Goal: Task Accomplishment & Management: Use online tool/utility

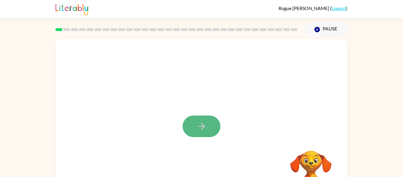
click at [202, 125] on icon "button" at bounding box center [202, 126] width 10 height 10
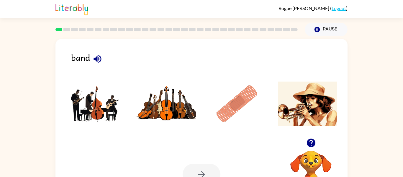
click at [243, 94] on img at bounding box center [237, 103] width 60 height 44
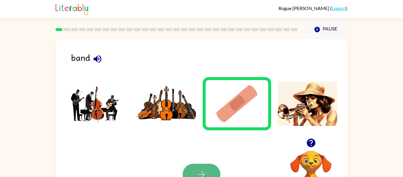
click at [190, 167] on button "button" at bounding box center [202, 174] width 38 height 22
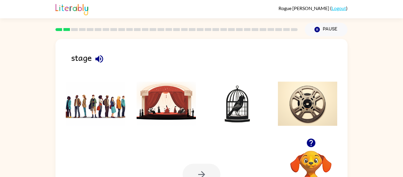
click at [162, 94] on img at bounding box center [167, 103] width 60 height 44
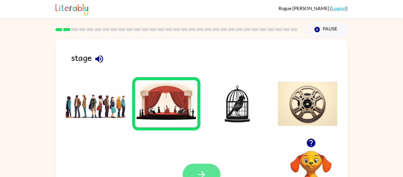
click at [201, 166] on button "button" at bounding box center [202, 174] width 38 height 22
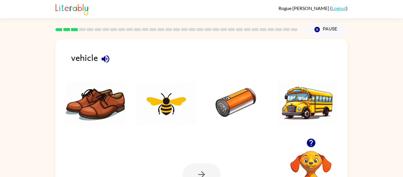
click at [230, 102] on img at bounding box center [237, 103] width 60 height 44
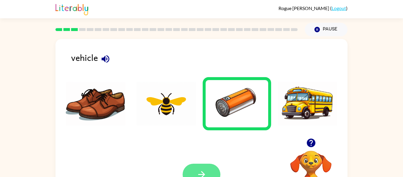
click at [202, 169] on button "button" at bounding box center [202, 174] width 38 height 22
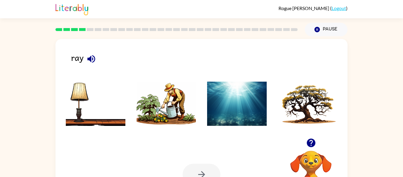
click at [103, 120] on img at bounding box center [96, 103] width 60 height 44
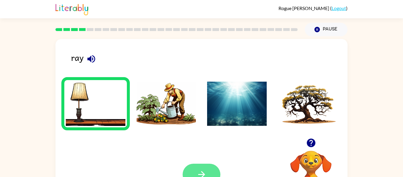
click at [201, 170] on icon "button" at bounding box center [202, 174] width 10 height 10
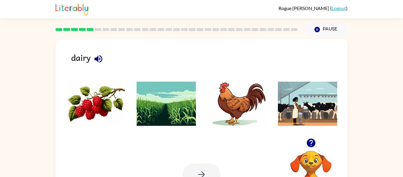
click at [96, 56] on icon "button" at bounding box center [98, 59] width 10 height 10
click at [101, 98] on img at bounding box center [96, 103] width 60 height 44
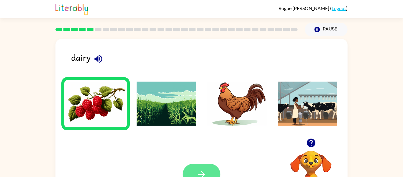
click at [198, 166] on button "button" at bounding box center [202, 174] width 38 height 22
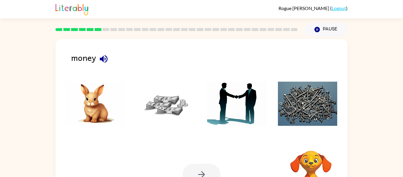
click at [173, 111] on img at bounding box center [167, 103] width 60 height 44
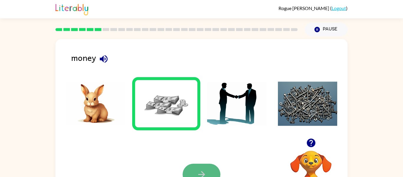
click at [198, 168] on button "button" at bounding box center [202, 174] width 38 height 22
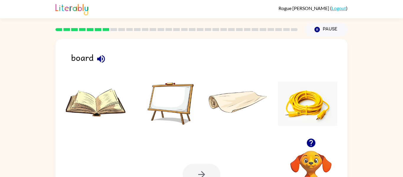
click at [179, 96] on img at bounding box center [167, 103] width 60 height 44
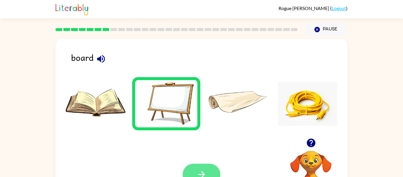
click at [205, 173] on icon "button" at bounding box center [202, 174] width 10 height 10
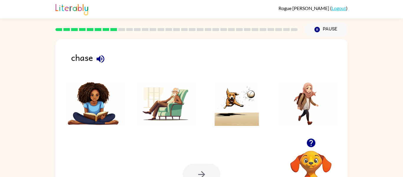
click at [241, 125] on img at bounding box center [237, 103] width 60 height 44
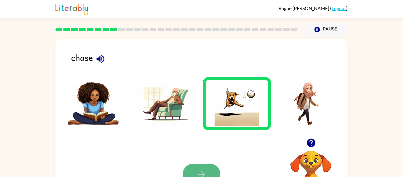
click at [204, 168] on button "button" at bounding box center [202, 174] width 38 height 22
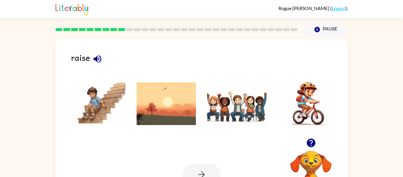
click at [215, 115] on img at bounding box center [237, 103] width 60 height 44
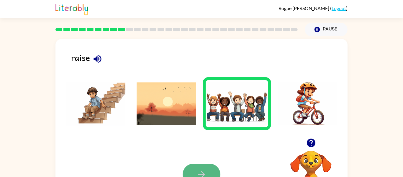
click at [197, 166] on button "button" at bounding box center [202, 174] width 38 height 22
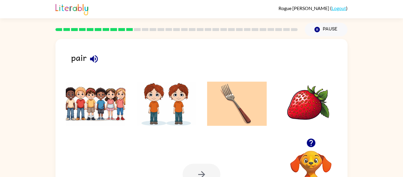
click at [294, 110] on img at bounding box center [308, 103] width 60 height 44
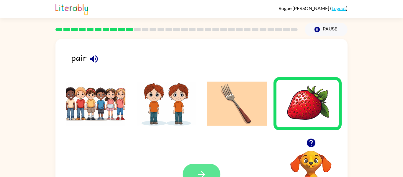
click at [193, 171] on button "button" at bounding box center [202, 174] width 38 height 22
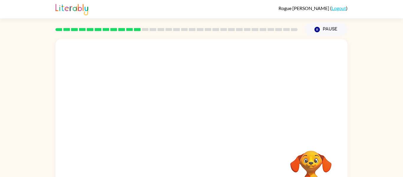
click at [171, 123] on video "Your browser must support playing .mp4 files to use Literably. Please try using…" at bounding box center [201, 88] width 292 height 99
click at [135, 107] on video "Your browser must support playing .mp4 files to use Literably. Please try using…" at bounding box center [201, 88] width 292 height 99
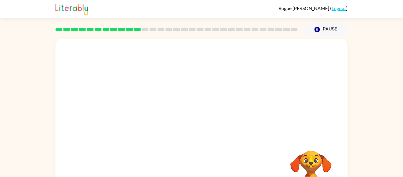
click at [135, 107] on video "Your browser must support playing .mp4 files to use Literably. Please try using…" at bounding box center [201, 88] width 292 height 99
click at [195, 125] on button "button" at bounding box center [202, 126] width 38 height 22
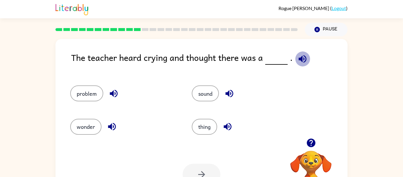
click at [300, 57] on icon "button" at bounding box center [303, 59] width 8 height 8
click at [85, 94] on button "problem" at bounding box center [86, 93] width 33 height 16
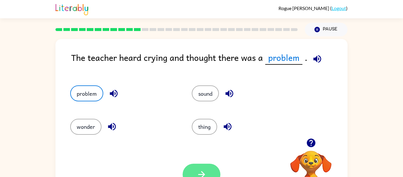
click at [206, 174] on icon "button" at bounding box center [202, 174] width 10 height 10
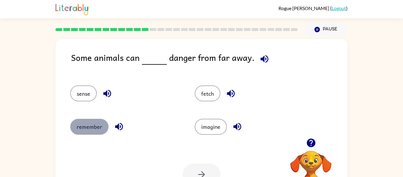
click at [89, 121] on button "remember" at bounding box center [89, 127] width 38 height 16
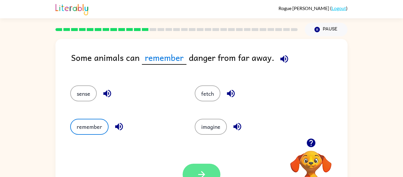
click at [212, 166] on button "button" at bounding box center [202, 174] width 38 height 22
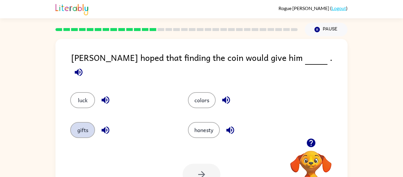
click at [77, 131] on button "gifts" at bounding box center [82, 130] width 25 height 16
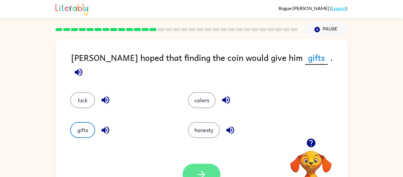
click at [206, 170] on icon "button" at bounding box center [202, 174] width 10 height 10
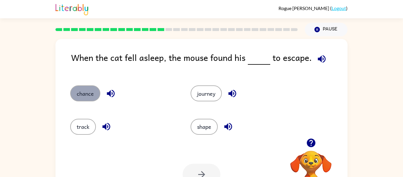
click at [79, 93] on button "chance" at bounding box center [85, 93] width 30 height 16
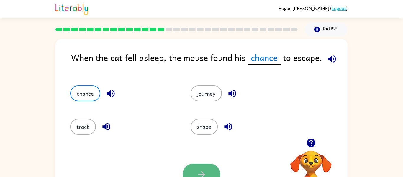
click at [192, 169] on button "button" at bounding box center [202, 174] width 38 height 22
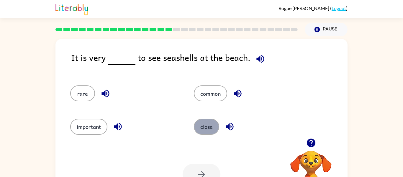
click at [206, 122] on button "close" at bounding box center [206, 127] width 25 height 16
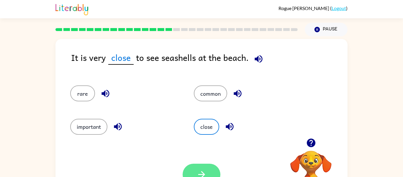
click at [195, 169] on button "button" at bounding box center [202, 174] width 38 height 22
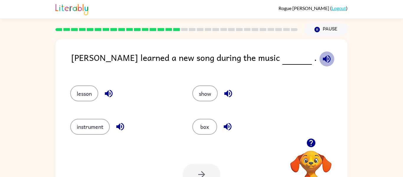
click at [322, 58] on icon "button" at bounding box center [327, 59] width 10 height 10
click at [207, 93] on button "show" at bounding box center [204, 93] width 25 height 16
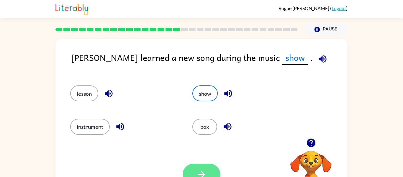
click at [194, 170] on button "button" at bounding box center [202, 174] width 38 height 22
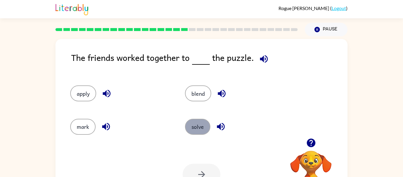
click at [195, 125] on button "solve" at bounding box center [197, 127] width 25 height 16
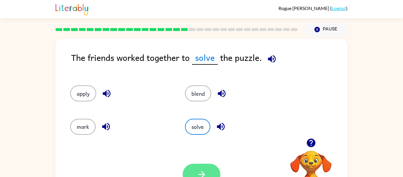
click at [200, 169] on icon "button" at bounding box center [202, 174] width 10 height 10
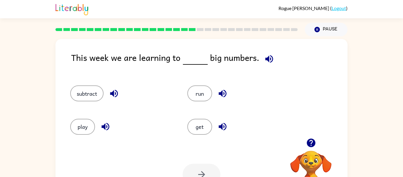
click at [193, 104] on div "run" at bounding box center [234, 90] width 117 height 33
click at [207, 151] on div "Your browser must support playing .mp4 files to use Literably. Please try using…" at bounding box center [201, 174] width 292 height 66
click at [205, 128] on button "get" at bounding box center [199, 127] width 25 height 16
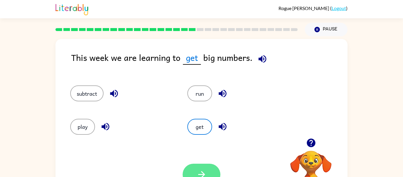
click at [205, 169] on icon "button" at bounding box center [202, 174] width 10 height 10
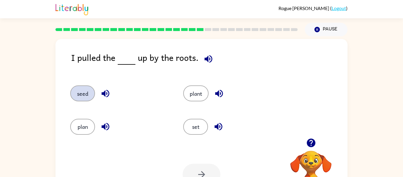
click at [83, 89] on button "seed" at bounding box center [82, 93] width 25 height 16
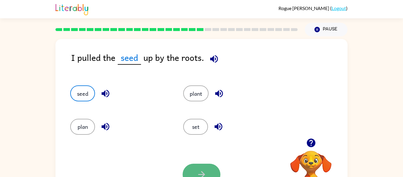
click at [194, 167] on button "button" at bounding box center [202, 174] width 38 height 22
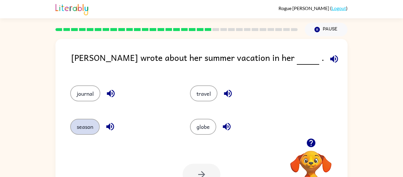
click at [82, 131] on button "season" at bounding box center [85, 127] width 30 height 16
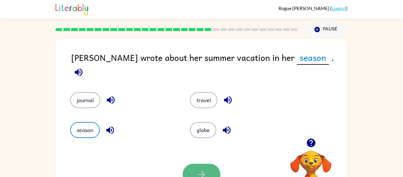
click at [194, 166] on button "button" at bounding box center [202, 174] width 38 height 22
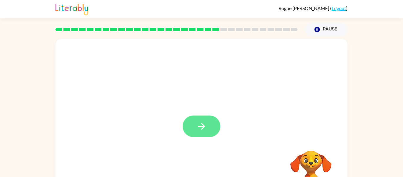
click at [206, 120] on button "button" at bounding box center [202, 126] width 38 height 22
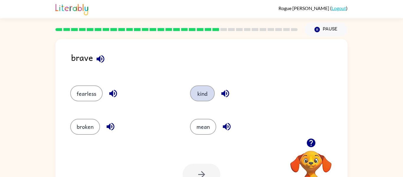
click at [205, 93] on button "kind" at bounding box center [202, 93] width 25 height 16
click at [201, 169] on icon "button" at bounding box center [202, 174] width 10 height 10
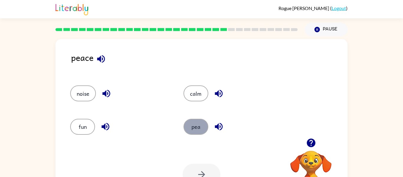
click at [191, 130] on button "pea" at bounding box center [196, 127] width 25 height 16
click at [189, 125] on button "pea" at bounding box center [196, 127] width 25 height 16
click at [212, 173] on button "button" at bounding box center [202, 174] width 38 height 22
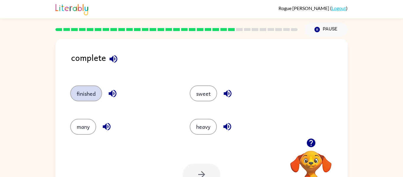
click at [78, 96] on button "finished" at bounding box center [86, 93] width 32 height 16
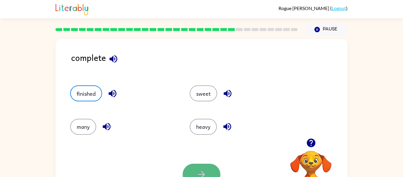
click at [206, 170] on icon "button" at bounding box center [202, 174] width 10 height 10
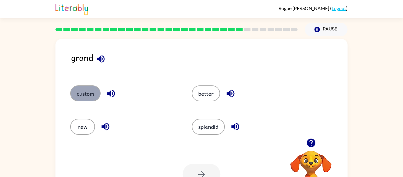
click at [86, 94] on button "custom" at bounding box center [85, 93] width 30 height 16
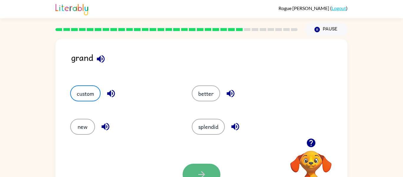
click at [196, 169] on button "button" at bounding box center [202, 174] width 38 height 22
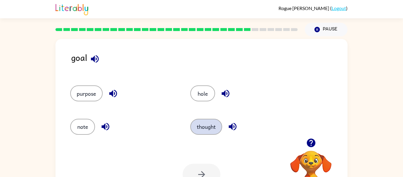
click at [206, 121] on button "thought" at bounding box center [206, 127] width 32 height 16
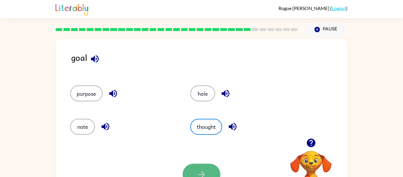
click at [191, 173] on button "button" at bounding box center [202, 174] width 38 height 22
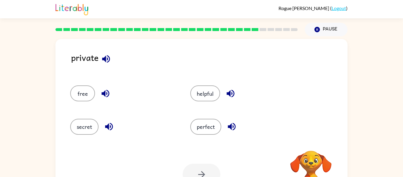
click at [186, 137] on div "perfect" at bounding box center [239, 123] width 120 height 33
click at [87, 91] on button "free" at bounding box center [82, 93] width 25 height 16
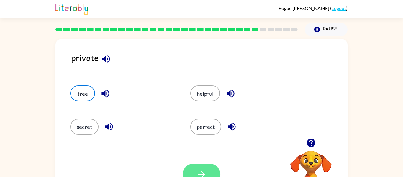
click at [204, 170] on icon "button" at bounding box center [202, 174] width 10 height 10
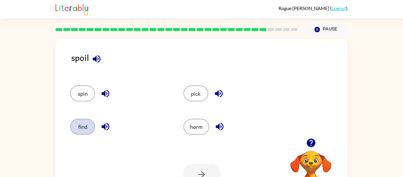
click at [84, 125] on button "find" at bounding box center [82, 127] width 25 height 16
click at [194, 169] on button "button" at bounding box center [202, 174] width 38 height 22
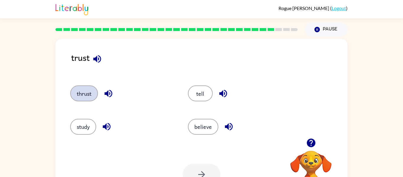
click at [86, 91] on button "thrust" at bounding box center [84, 93] width 28 height 16
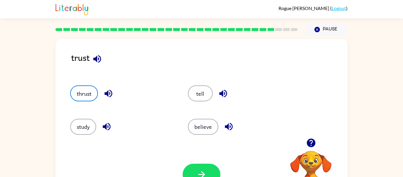
click at [128, 134] on div "study" at bounding box center [122, 127] width 104 height 16
click at [211, 169] on button "button" at bounding box center [202, 174] width 38 height 22
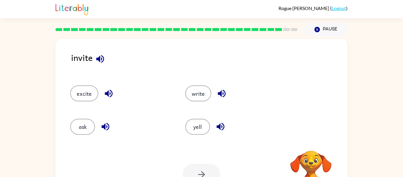
click at [202, 102] on div "write" at bounding box center [231, 90] width 115 height 33
click at [201, 96] on button "write" at bounding box center [198, 93] width 26 height 16
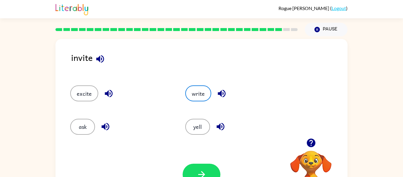
click at [212, 161] on div "Your browser must support playing .mp4 files to use Literably. Please try using…" at bounding box center [201, 174] width 292 height 66
click at [211, 166] on button "button" at bounding box center [202, 174] width 38 height 22
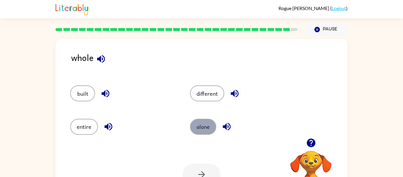
click at [209, 122] on button "alone" at bounding box center [203, 127] width 26 height 16
click at [193, 171] on button "button" at bounding box center [202, 174] width 38 height 22
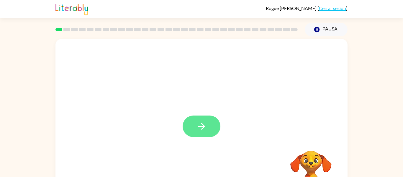
click at [205, 124] on icon "button" at bounding box center [202, 126] width 10 height 10
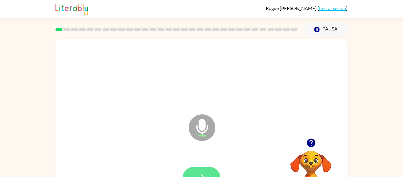
click at [206, 169] on button "button" at bounding box center [202, 178] width 38 height 22
click at [207, 168] on button "button" at bounding box center [202, 178] width 38 height 22
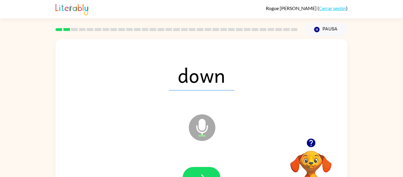
click at [211, 155] on icon "Micrófono El micrófono está aquí para cuando sea tu turno de hablar" at bounding box center [231, 135] width 89 height 44
click at [208, 168] on button "button" at bounding box center [202, 178] width 38 height 22
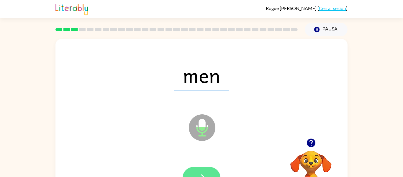
click at [205, 173] on icon "button" at bounding box center [202, 177] width 10 height 10
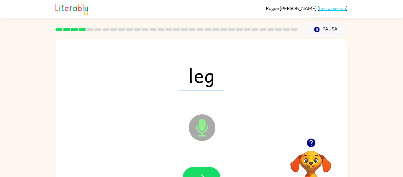
click at [206, 166] on div at bounding box center [201, 177] width 280 height 48
click at [208, 172] on button "button" at bounding box center [202, 178] width 38 height 22
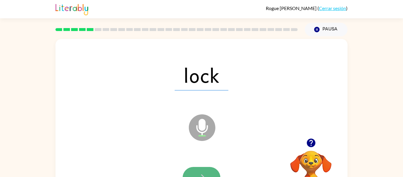
click at [210, 170] on button "button" at bounding box center [202, 178] width 38 height 22
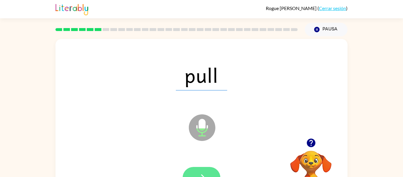
click at [202, 169] on button "button" at bounding box center [202, 178] width 38 height 22
click at [196, 169] on button "button" at bounding box center [202, 178] width 38 height 22
click at [210, 170] on button "button" at bounding box center [202, 178] width 38 height 22
click at [207, 171] on button "button" at bounding box center [202, 178] width 38 height 22
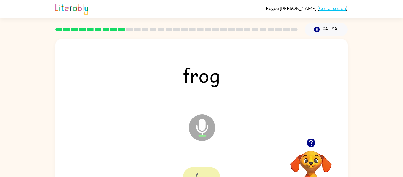
click at [207, 171] on div at bounding box center [202, 178] width 38 height 22
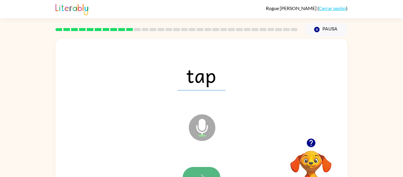
click at [205, 169] on button "button" at bounding box center [202, 178] width 38 height 22
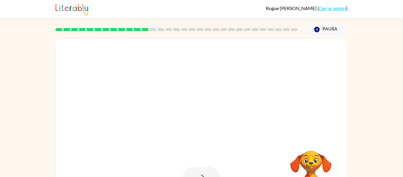
click at [205, 171] on div at bounding box center [202, 178] width 38 height 22
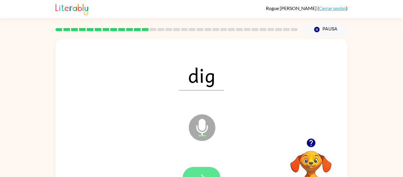
click at [205, 170] on button "button" at bounding box center [202, 178] width 38 height 22
click at [188, 171] on button "button" at bounding box center [202, 178] width 38 height 22
click at [190, 176] on button "button" at bounding box center [202, 178] width 38 height 22
click at [201, 172] on button "button" at bounding box center [202, 178] width 38 height 22
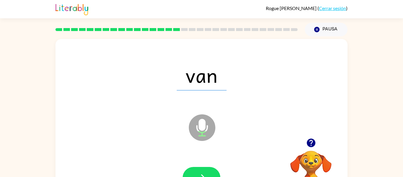
click at [202, 132] on icon "Micrófono El micrófono está aquí para cuando sea tu turno de hablar" at bounding box center [231, 135] width 89 height 44
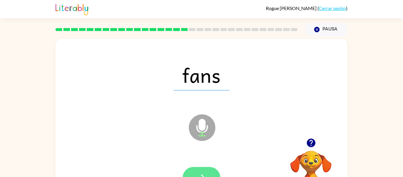
click at [197, 171] on button "button" at bounding box center [202, 178] width 38 height 22
click at [191, 169] on button "button" at bounding box center [202, 178] width 38 height 22
click at [191, 169] on div at bounding box center [202, 178] width 38 height 22
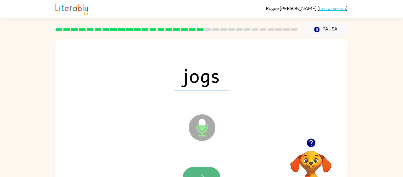
click at [207, 169] on button "button" at bounding box center [202, 178] width 38 height 22
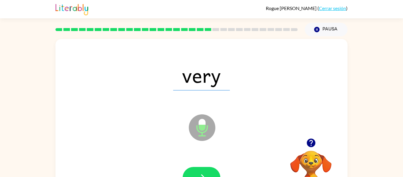
click at [205, 164] on div at bounding box center [201, 177] width 280 height 48
click at [205, 174] on icon "button" at bounding box center [202, 177] width 10 height 10
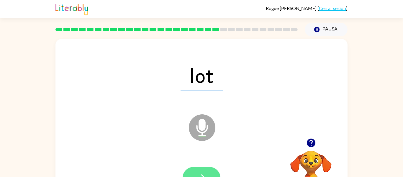
click at [186, 171] on button "button" at bounding box center [202, 178] width 38 height 22
click at [194, 175] on button "button" at bounding box center [202, 178] width 38 height 22
click at [199, 165] on div at bounding box center [201, 177] width 280 height 48
click at [199, 167] on button "button" at bounding box center [202, 178] width 38 height 22
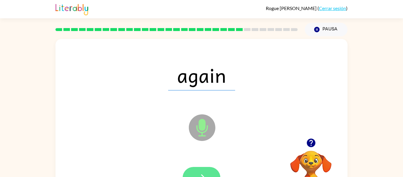
click at [199, 169] on button "button" at bounding box center [202, 178] width 38 height 22
click at [197, 167] on button "button" at bounding box center [202, 178] width 38 height 22
click at [197, 172] on icon "button" at bounding box center [202, 177] width 10 height 10
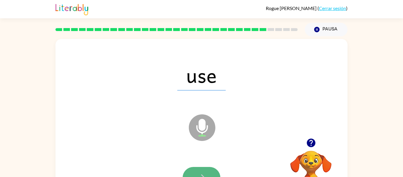
click at [196, 169] on button "button" at bounding box center [202, 178] width 38 height 22
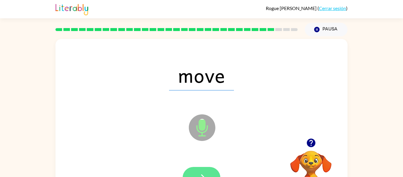
click at [196, 171] on button "button" at bounding box center [202, 178] width 38 height 22
click at [196, 173] on button "button" at bounding box center [202, 178] width 38 height 22
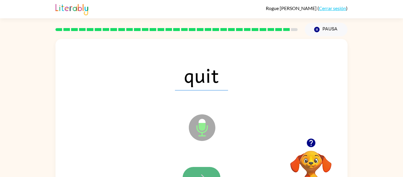
click at [196, 171] on button "button" at bounding box center [202, 178] width 38 height 22
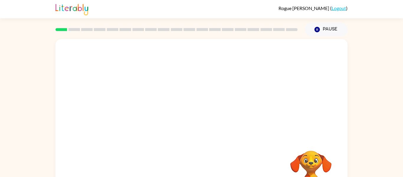
click at [185, 88] on video "Your browser must support playing .mp4 files to use Literably. Please try using…" at bounding box center [201, 88] width 292 height 99
click at [187, 91] on video "Your browser must support playing .mp4 files to use Literably. Please try using…" at bounding box center [201, 88] width 292 height 99
click at [206, 126] on icon "button" at bounding box center [202, 126] width 10 height 10
click at [206, 126] on div at bounding box center [202, 126] width 38 height 22
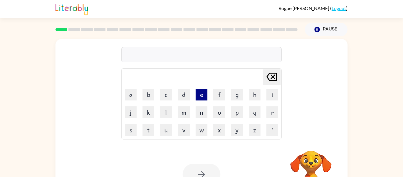
click at [198, 100] on button "e" at bounding box center [202, 95] width 12 height 12
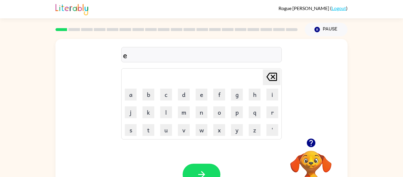
click at [269, 75] on icon "[PERSON_NAME] last character input" at bounding box center [272, 77] width 14 height 14
click at [237, 111] on button "p" at bounding box center [237, 112] width 12 height 12
click at [201, 95] on button "e" at bounding box center [202, 95] width 12 height 12
click at [137, 101] on td "a" at bounding box center [130, 94] width 17 height 17
click at [129, 95] on button "a" at bounding box center [131, 95] width 12 height 12
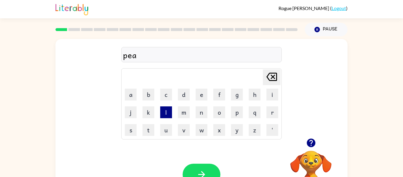
click at [164, 112] on button "l" at bounding box center [166, 112] width 12 height 12
click at [150, 132] on button "t" at bounding box center [149, 130] width 12 height 12
click at [168, 124] on button "u" at bounding box center [166, 130] width 12 height 12
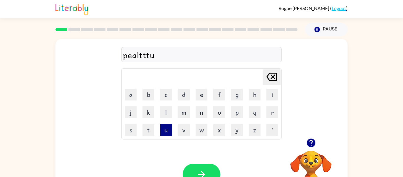
click at [168, 124] on button "u" at bounding box center [166, 130] width 12 height 12
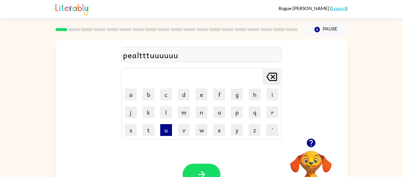
click at [168, 124] on button "u" at bounding box center [166, 130] width 12 height 12
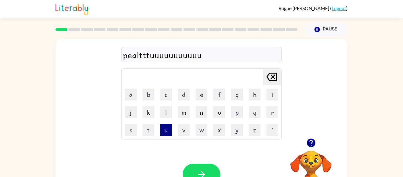
click at [168, 124] on button "u" at bounding box center [166, 130] width 12 height 12
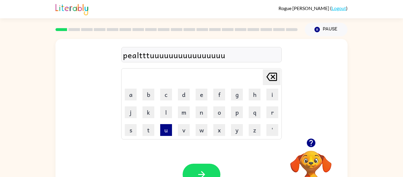
click at [168, 124] on button "u" at bounding box center [166, 130] width 12 height 12
click at [255, 97] on button "h" at bounding box center [255, 95] width 12 height 12
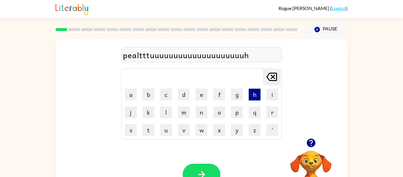
click at [255, 97] on button "h" at bounding box center [255, 95] width 12 height 12
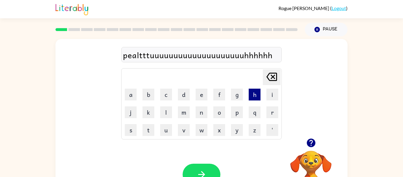
click at [255, 97] on button "h" at bounding box center [255, 95] width 12 height 12
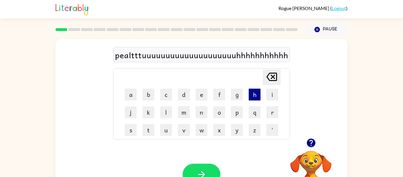
click at [255, 97] on button "h" at bounding box center [255, 95] width 12 height 12
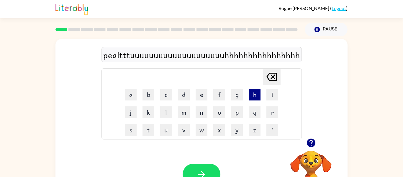
click at [255, 97] on button "h" at bounding box center [255, 95] width 12 height 12
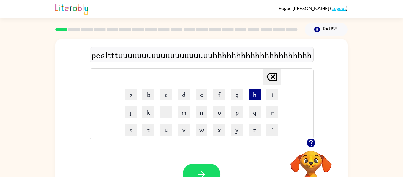
click at [255, 97] on button "h" at bounding box center [255, 95] width 12 height 12
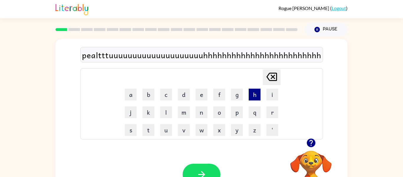
click at [255, 97] on button "h" at bounding box center [255, 95] width 12 height 12
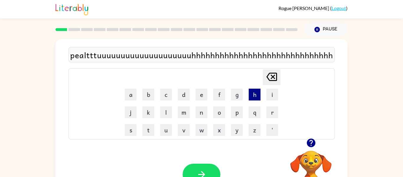
click at [255, 97] on button "h" at bounding box center [255, 95] width 12 height 12
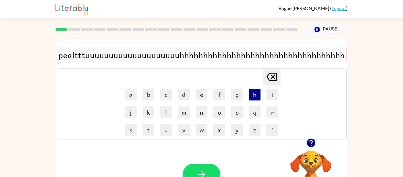
click at [255, 97] on button "h" at bounding box center [255, 95] width 12 height 12
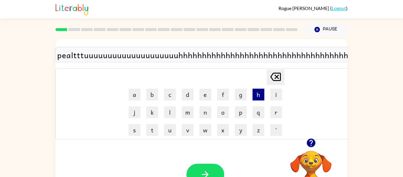
click at [255, 97] on button "h" at bounding box center [259, 95] width 12 height 12
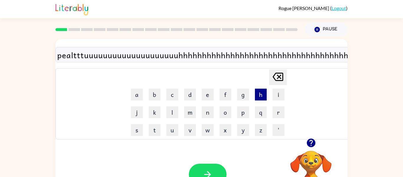
click at [255, 97] on button "h" at bounding box center [261, 95] width 12 height 12
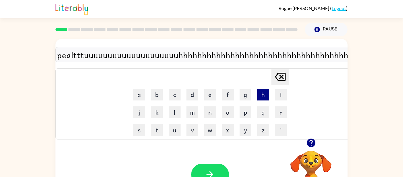
click at [255, 97] on td "h" at bounding box center [263, 94] width 17 height 17
click at [206, 163] on button "button" at bounding box center [210, 174] width 38 height 22
click at [206, 163] on div at bounding box center [210, 174] width 38 height 22
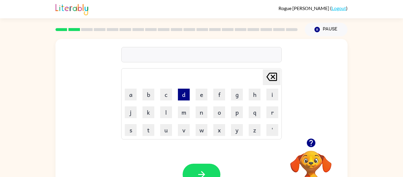
click at [183, 96] on button "d" at bounding box center [184, 95] width 12 height 12
click at [214, 111] on button "o" at bounding box center [219, 112] width 12 height 12
click at [234, 92] on button "g" at bounding box center [237, 95] width 12 height 12
click at [167, 110] on button "l" at bounding box center [166, 112] width 12 height 12
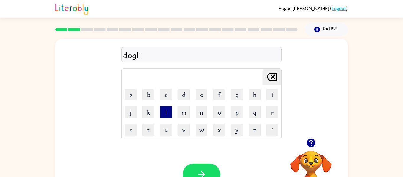
click at [167, 110] on button "l" at bounding box center [166, 112] width 12 height 12
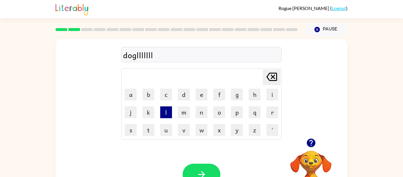
click at [169, 111] on button "l" at bounding box center [166, 112] width 12 height 12
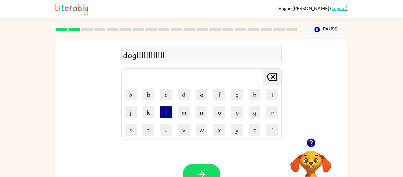
click at [169, 111] on button "l" at bounding box center [166, 112] width 12 height 12
click at [198, 92] on button "e" at bounding box center [202, 95] width 12 height 12
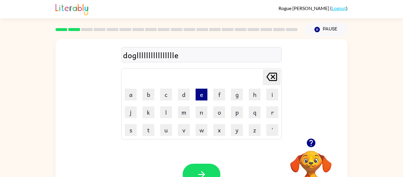
click at [198, 92] on button "e" at bounding box center [202, 95] width 12 height 12
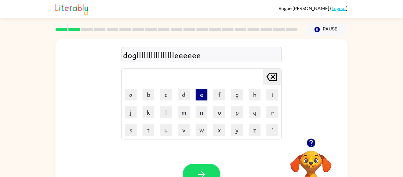
click at [198, 92] on button "e" at bounding box center [202, 95] width 12 height 12
click at [238, 97] on button "g" at bounding box center [237, 95] width 12 height 12
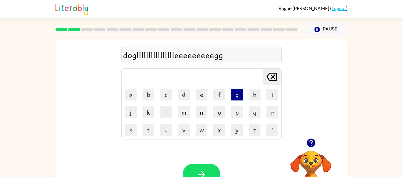
click at [238, 97] on button "g" at bounding box center [237, 95] width 12 height 12
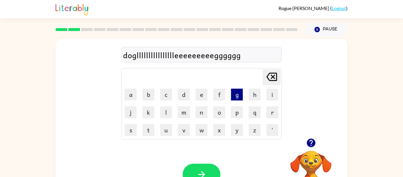
click at [238, 97] on button "g" at bounding box center [237, 95] width 12 height 12
click at [266, 90] on td "i" at bounding box center [272, 94] width 17 height 17
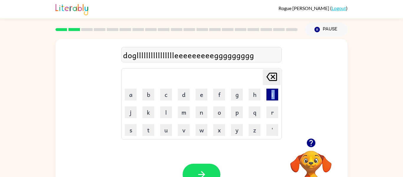
click at [276, 91] on button "i" at bounding box center [272, 95] width 12 height 12
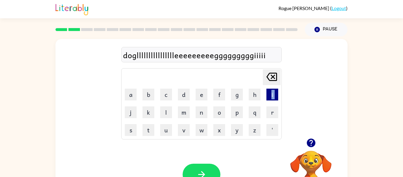
click at [276, 91] on button "i" at bounding box center [272, 95] width 12 height 12
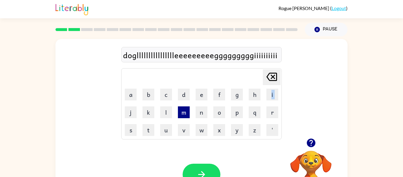
click at [182, 110] on button "m" at bounding box center [184, 112] width 12 height 12
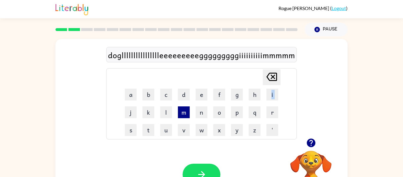
click at [182, 110] on button "m" at bounding box center [184, 112] width 12 height 12
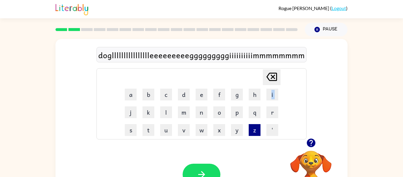
click at [257, 127] on button "z" at bounding box center [255, 130] width 12 height 12
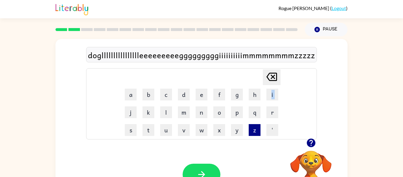
click at [257, 127] on button "z" at bounding box center [255, 130] width 12 height 12
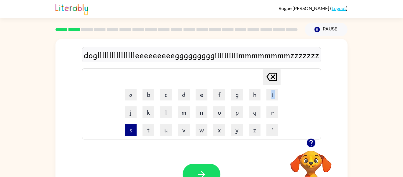
click at [131, 127] on button "s" at bounding box center [131, 130] width 12 height 12
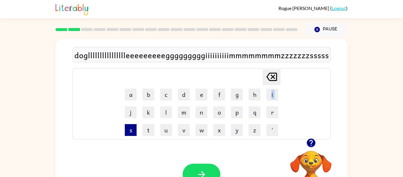
click at [131, 127] on button "s" at bounding box center [131, 130] width 12 height 12
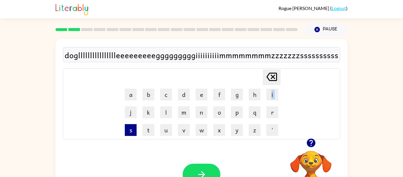
click at [131, 127] on button "s" at bounding box center [131, 130] width 12 height 12
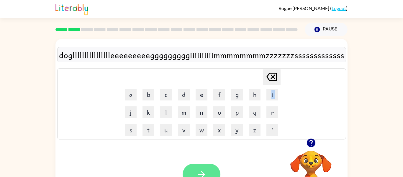
click at [201, 167] on button "button" at bounding box center [202, 174] width 38 height 22
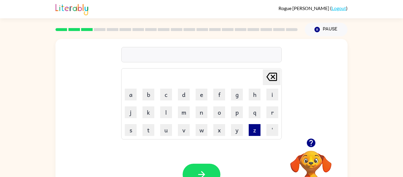
click at [255, 131] on button "z" at bounding box center [255, 130] width 12 height 12
click at [272, 90] on button "i" at bounding box center [272, 95] width 12 height 12
click at [235, 116] on button "p" at bounding box center [237, 112] width 12 height 12
click at [200, 170] on icon "button" at bounding box center [202, 174] width 10 height 10
click at [237, 93] on button "g" at bounding box center [237, 95] width 12 height 12
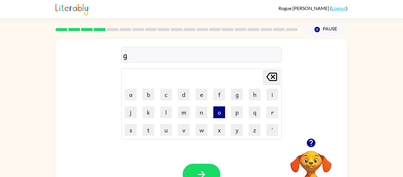
click at [216, 112] on button "o" at bounding box center [219, 112] width 12 height 12
click at [148, 129] on button "t" at bounding box center [149, 130] width 12 height 12
click at [210, 166] on button "button" at bounding box center [202, 174] width 38 height 22
click at [132, 127] on button "s" at bounding box center [131, 130] width 12 height 12
click at [198, 125] on button "w" at bounding box center [202, 130] width 12 height 12
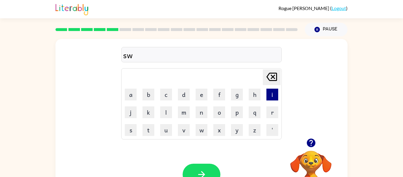
click at [276, 96] on button "i" at bounding box center [272, 95] width 12 height 12
click at [181, 113] on button "m" at bounding box center [184, 112] width 12 height 12
click at [197, 172] on icon "button" at bounding box center [202, 174] width 10 height 10
click at [150, 93] on button "b" at bounding box center [149, 95] width 12 height 12
click at [201, 94] on button "e" at bounding box center [202, 95] width 12 height 12
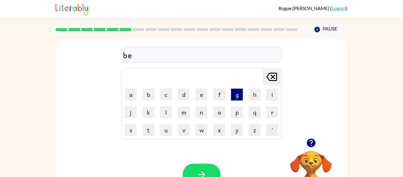
click at [239, 89] on button "g" at bounding box center [237, 95] width 12 height 12
click at [198, 168] on button "button" at bounding box center [202, 174] width 38 height 22
click at [216, 92] on button "f" at bounding box center [219, 95] width 12 height 12
click at [203, 97] on button "e" at bounding box center [202, 95] width 12 height 12
click at [183, 100] on td "d" at bounding box center [183, 94] width 17 height 17
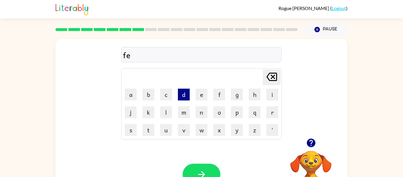
click at [180, 89] on button "d" at bounding box center [184, 95] width 12 height 12
click at [194, 176] on button "button" at bounding box center [202, 174] width 38 height 22
click at [254, 126] on button "z" at bounding box center [255, 130] width 12 height 12
click at [238, 96] on button "g" at bounding box center [237, 95] width 12 height 12
click at [197, 94] on button "e" at bounding box center [202, 95] width 12 height 12
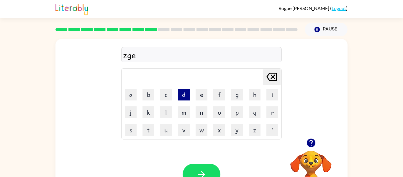
click at [186, 96] on button "d" at bounding box center [184, 95] width 12 height 12
click at [260, 72] on td "[PERSON_NAME] last character input" at bounding box center [201, 77] width 159 height 16
click at [255, 94] on button "h" at bounding box center [255, 95] width 12 height 12
click at [256, 95] on button "h" at bounding box center [255, 95] width 12 height 12
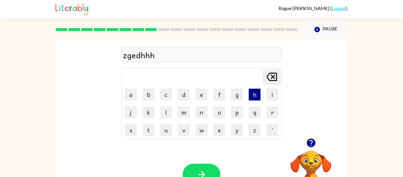
click at [256, 95] on button "h" at bounding box center [255, 95] width 12 height 12
click at [258, 95] on button "h" at bounding box center [255, 95] width 12 height 12
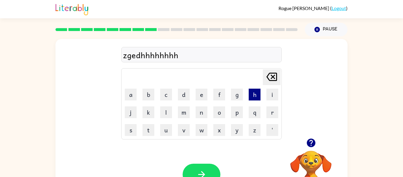
click at [258, 95] on button "h" at bounding box center [255, 95] width 12 height 12
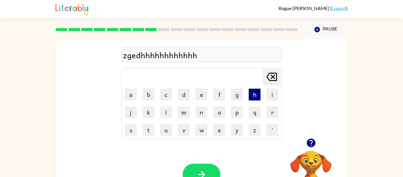
click at [258, 95] on button "h" at bounding box center [255, 95] width 12 height 12
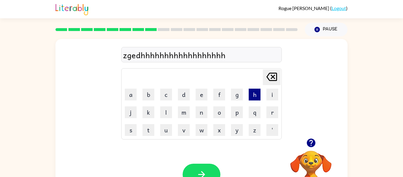
click at [258, 95] on button "h" at bounding box center [255, 95] width 12 height 12
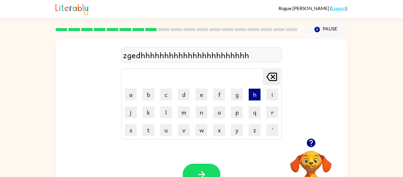
click at [258, 95] on button "h" at bounding box center [255, 95] width 12 height 12
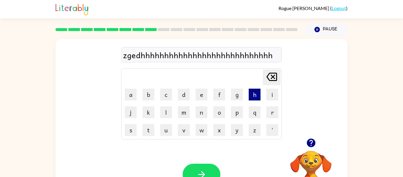
click at [258, 95] on button "h" at bounding box center [255, 95] width 12 height 12
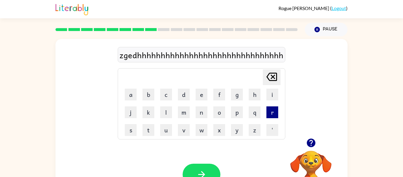
click at [270, 112] on button "r" at bounding box center [272, 112] width 12 height 12
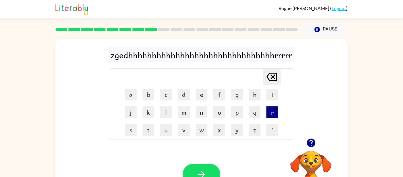
click at [270, 112] on button "r" at bounding box center [272, 112] width 12 height 12
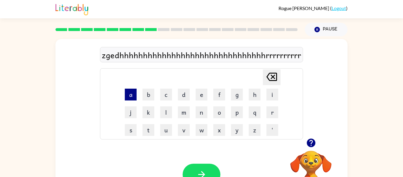
click at [134, 93] on button "a" at bounding box center [131, 95] width 12 height 12
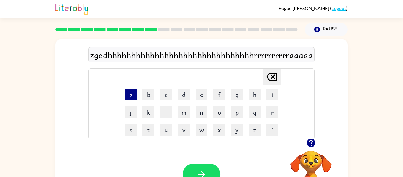
click at [134, 93] on button "a" at bounding box center [131, 95] width 12 height 12
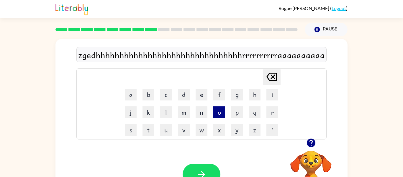
click at [221, 109] on button "o" at bounding box center [219, 112] width 12 height 12
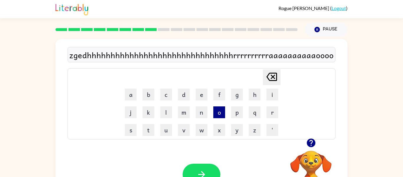
click at [221, 109] on button "o" at bounding box center [219, 112] width 12 height 12
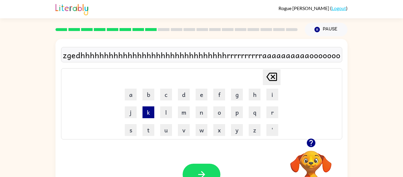
click at [151, 111] on button "k" at bounding box center [149, 112] width 12 height 12
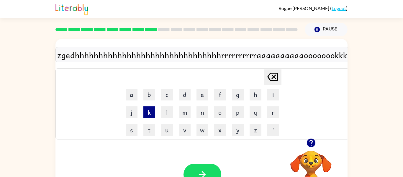
click at [151, 111] on button "k" at bounding box center [149, 112] width 12 height 12
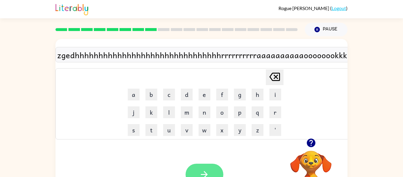
click at [205, 166] on button "button" at bounding box center [205, 174] width 38 height 22
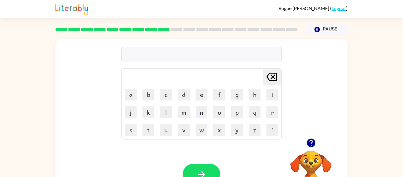
click at [205, 166] on button "button" at bounding box center [202, 174] width 38 height 22
click at [277, 75] on icon "[PERSON_NAME] last character input" at bounding box center [272, 77] width 14 height 14
click at [270, 71] on icon "[PERSON_NAME] last character input" at bounding box center [272, 77] width 14 height 14
type button "delete"
click at [201, 166] on button "button" at bounding box center [202, 174] width 38 height 22
